Goal: Information Seeking & Learning: Learn about a topic

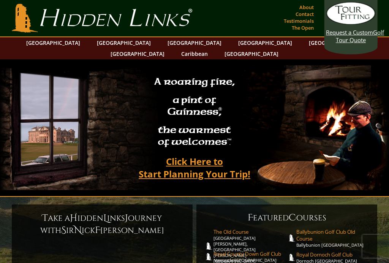
click at [114, 41] on link "[GEOGRAPHIC_DATA]" at bounding box center [124, 42] width 62 height 11
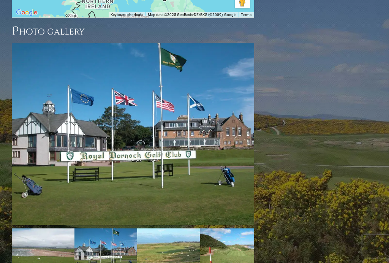
scroll to position [1082, 0]
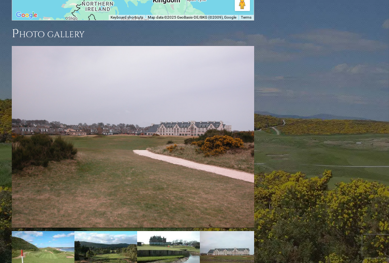
click at [258, 129] on link "Next" at bounding box center [265, 136] width 15 height 15
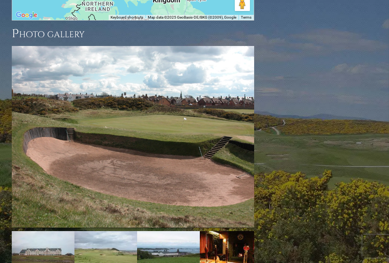
click at [258, 129] on link "Next" at bounding box center [265, 136] width 15 height 15
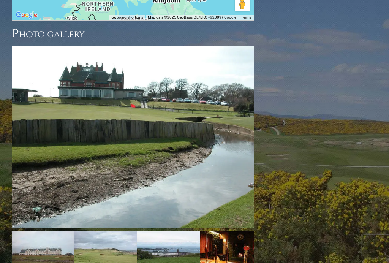
click at [258, 129] on link "Next" at bounding box center [265, 136] width 15 height 15
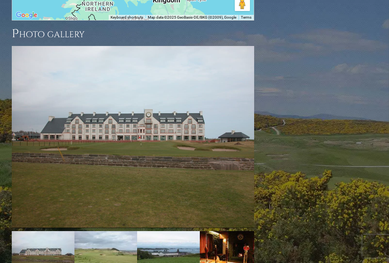
click at [258, 129] on link "Next" at bounding box center [265, 136] width 15 height 15
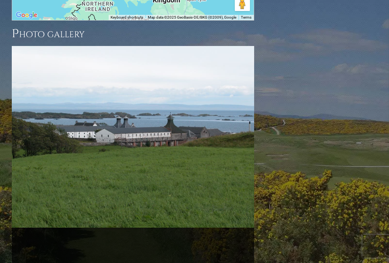
click at [258, 160] on link "Next" at bounding box center [265, 167] width 15 height 15
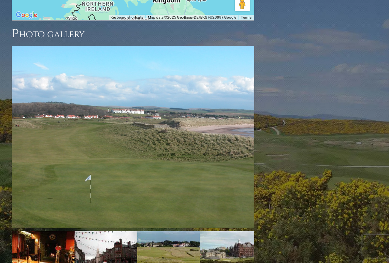
click at [258, 129] on link "Next" at bounding box center [265, 136] width 15 height 15
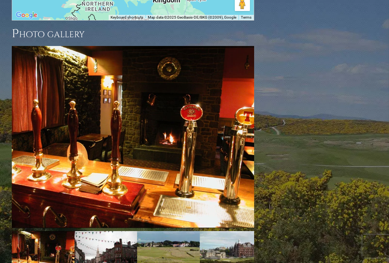
click at [258, 129] on link "Next" at bounding box center [265, 136] width 15 height 15
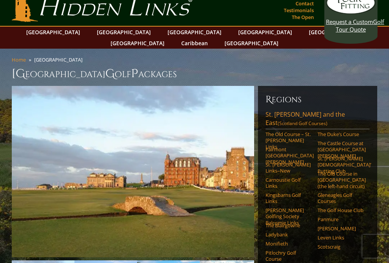
scroll to position [0, 0]
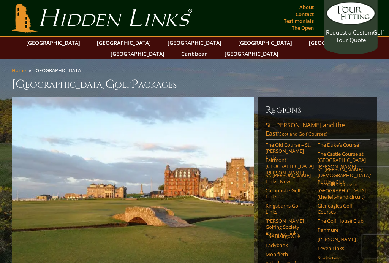
click at [305, 41] on link "[GEOGRAPHIC_DATA]" at bounding box center [336, 42] width 62 height 11
